Goal: Task Accomplishment & Management: Manage account settings

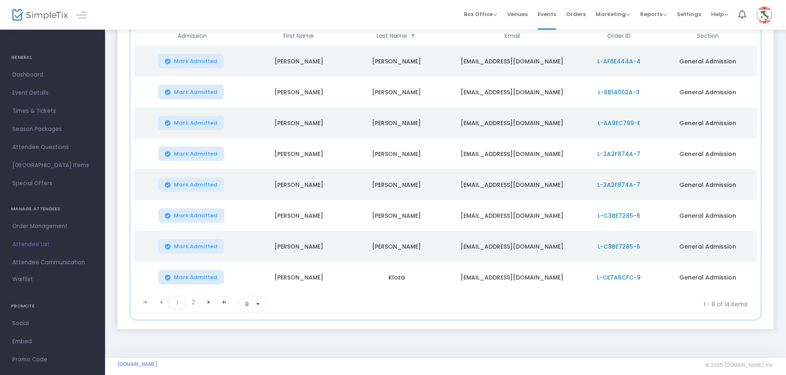
scroll to position [124, 0]
click at [208, 302] on span "Go to the next page" at bounding box center [209, 301] width 7 height 7
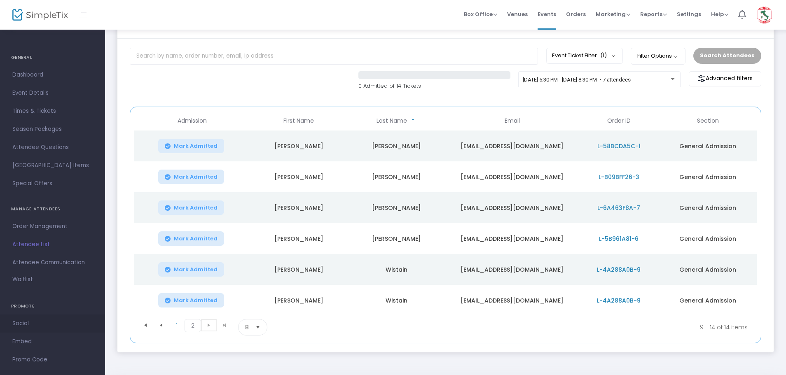
scroll to position [0, 0]
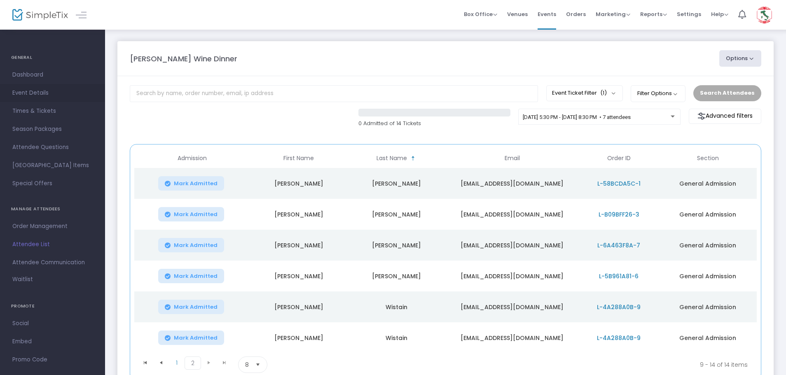
click at [31, 93] on span "Event Details" at bounding box center [52, 93] width 80 height 11
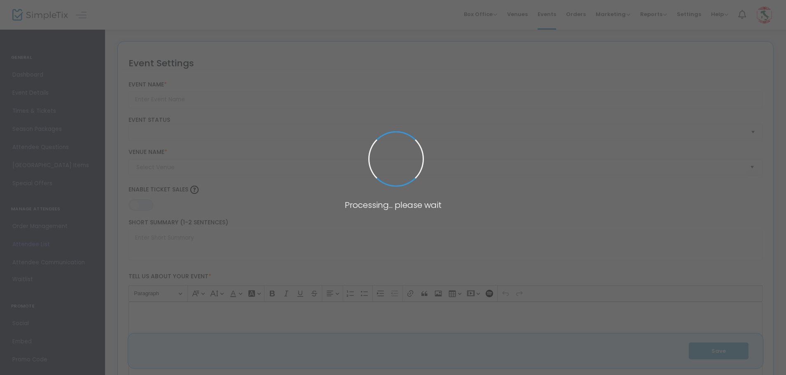
type input "[PERSON_NAME] Wine Dinner"
type textarea "[PERSON_NAME], [PERSON_NAME], and savor the evening with [PERSON_NAME] Vineyard…"
type input "8.250 %"
type input "Buy Tickets"
type input "Little Italy Restaurant "Big Apple Room""
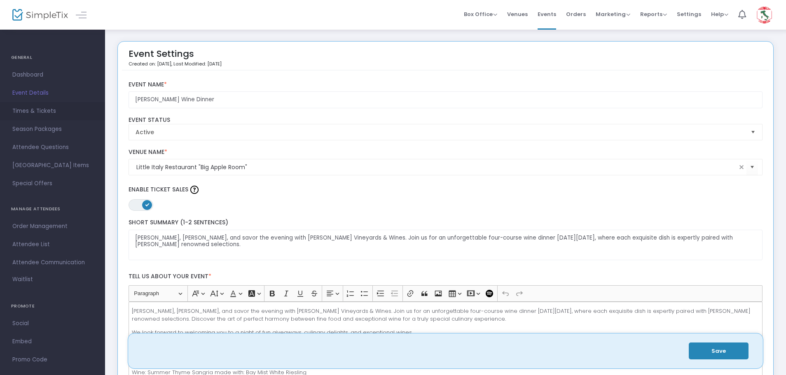
click at [29, 112] on span "Times & Tickets" at bounding box center [52, 111] width 80 height 11
